Goal: Find specific page/section: Find specific page/section

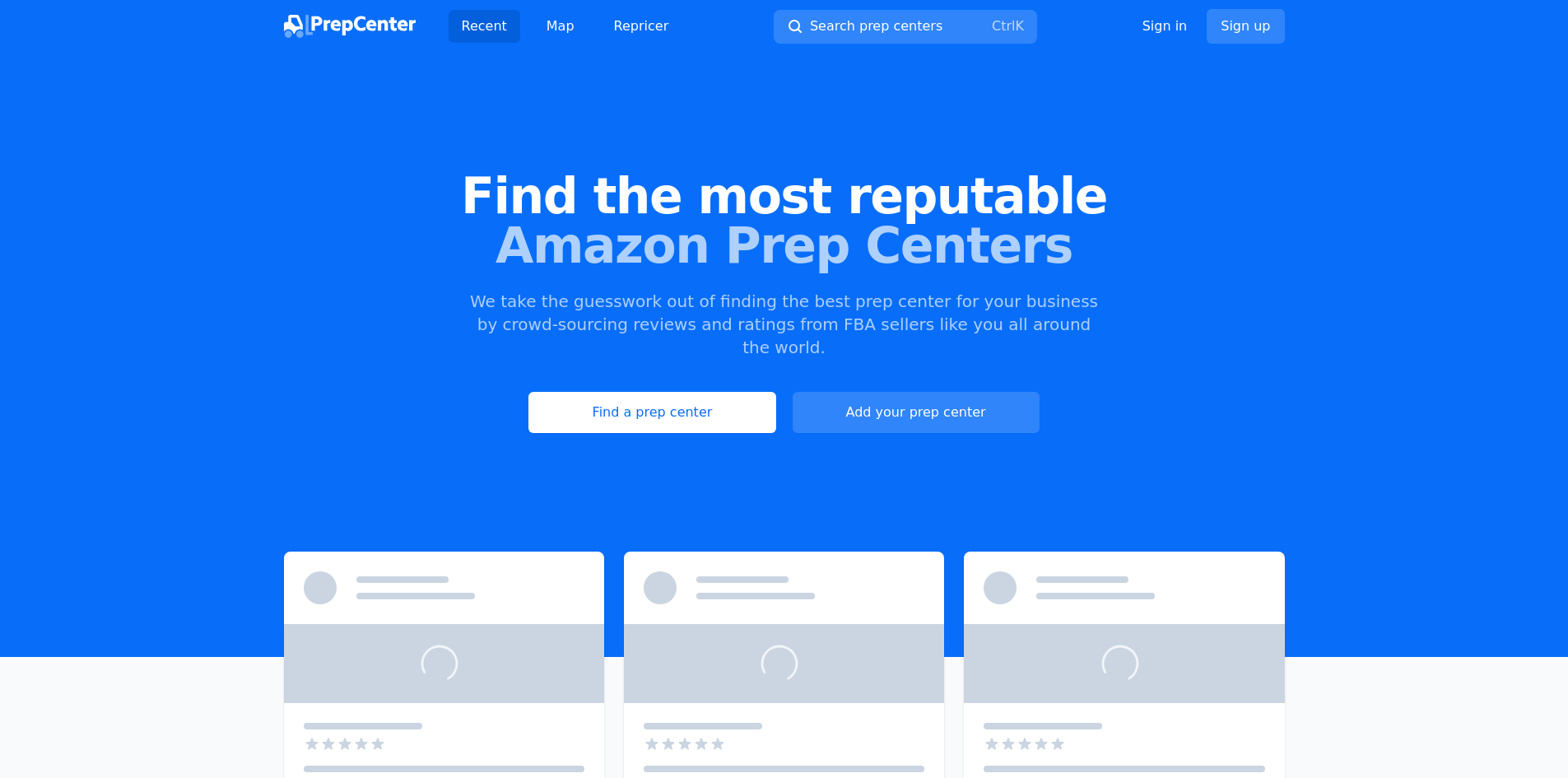
click at [680, 403] on link "Find a prep center" at bounding box center [651, 413] width 247 height 41
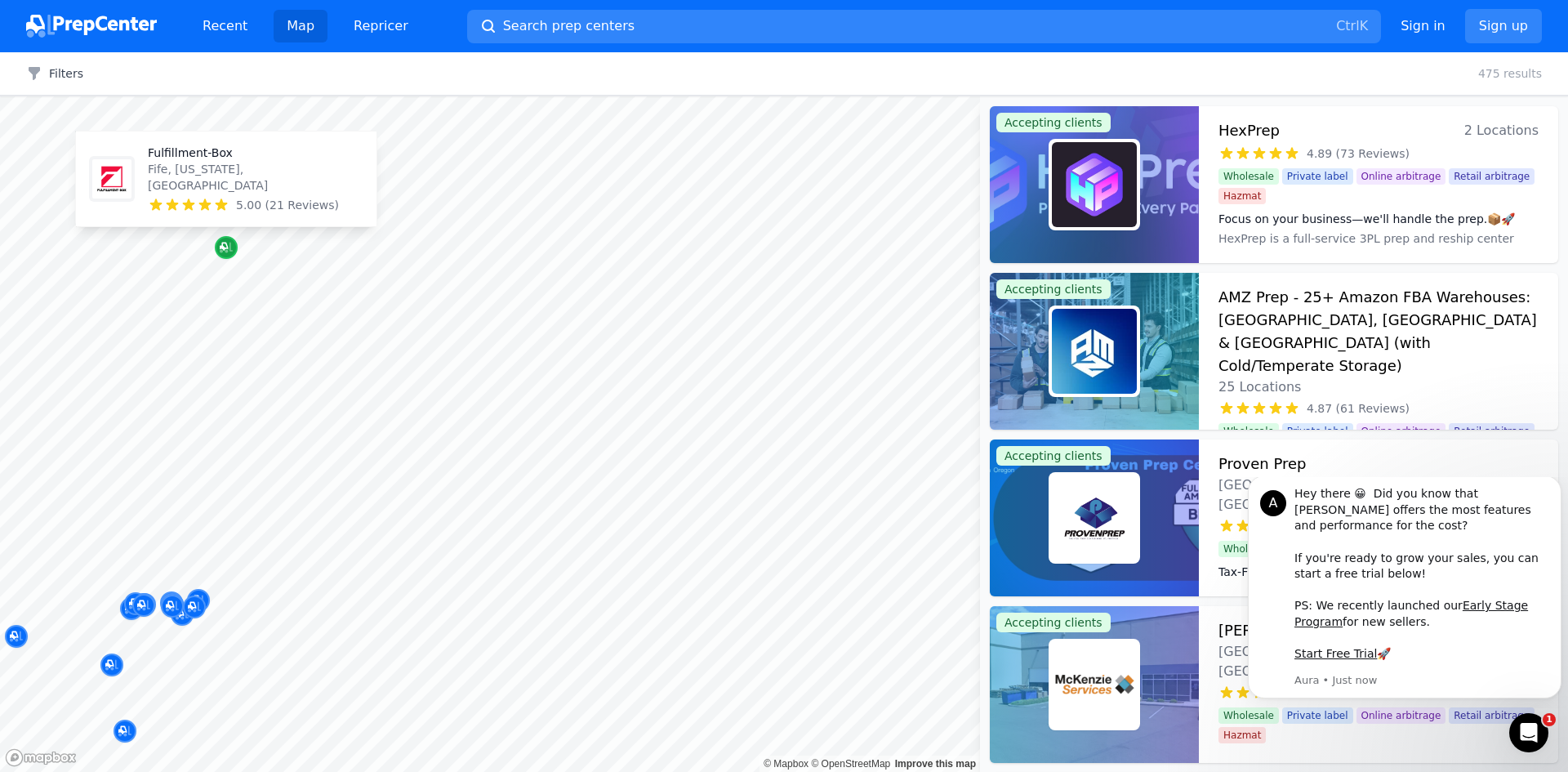
click at [231, 254] on icon "Map marker" at bounding box center [226, 247] width 13 height 16
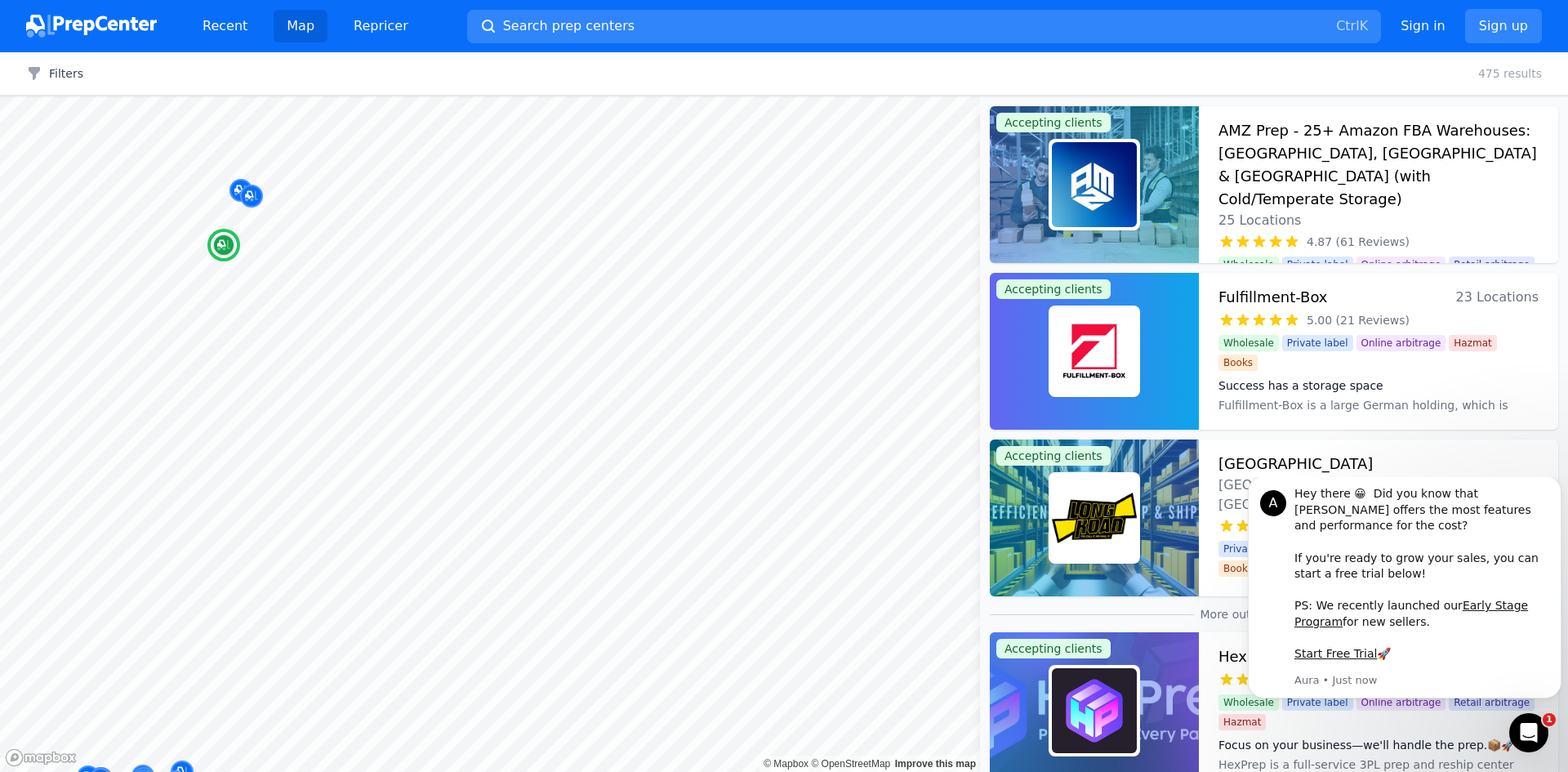
click at [1374, 296] on div "Fulfillment-Box 23 Locations" at bounding box center [1378, 297] width 320 height 23
